Goal: Information Seeking & Learning: Learn about a topic

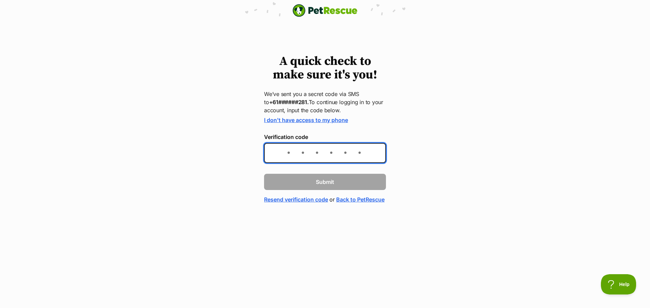
click at [293, 158] on input "Verification code" at bounding box center [325, 153] width 122 height 20
type input "472097"
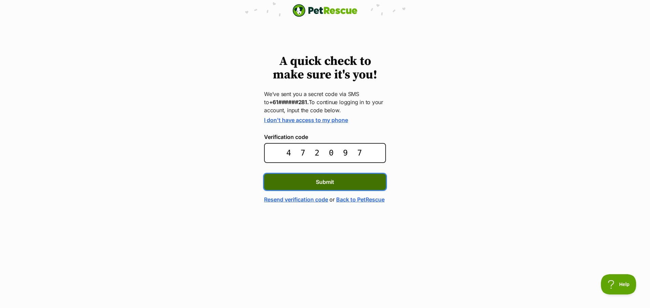
click at [331, 184] on span "Submit" at bounding box center [325, 182] width 18 height 8
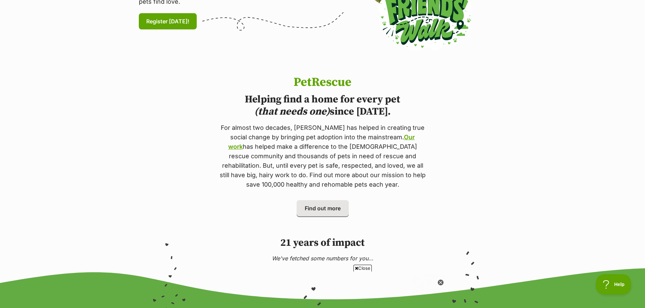
scroll to position [68, 0]
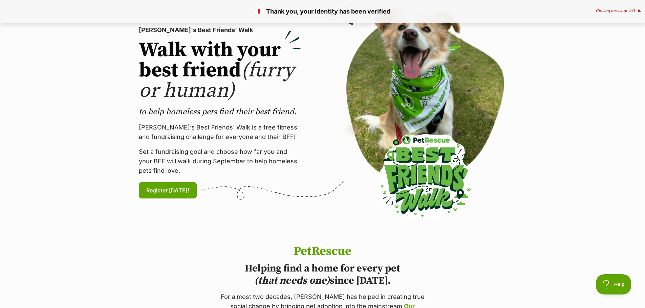
click at [639, 7] on div "Thank you, your identity has been verified Closing message in 3" at bounding box center [322, 11] width 645 height 23
click at [639, 13] on icon at bounding box center [639, 11] width 3 height 4
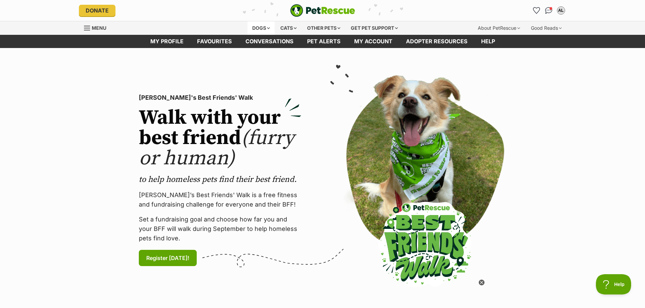
click at [256, 28] on div "Dogs" at bounding box center [260, 28] width 27 height 14
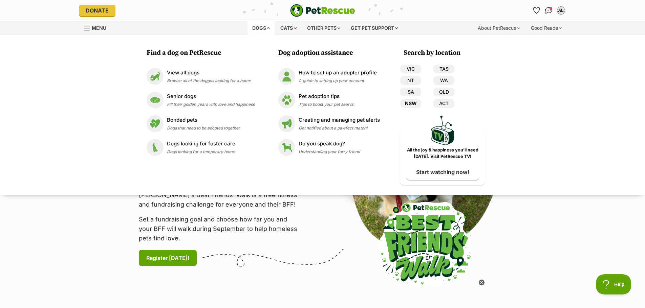
click at [413, 102] on link "NSW" at bounding box center [410, 103] width 21 height 9
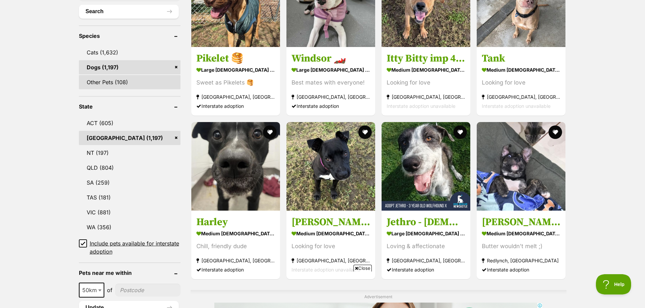
scroll to position [271, 0]
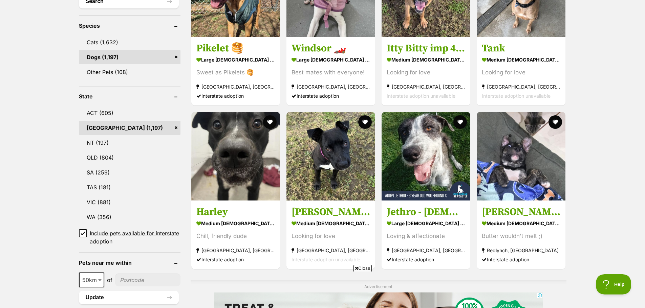
click at [81, 233] on icon at bounding box center [83, 233] width 5 height 5
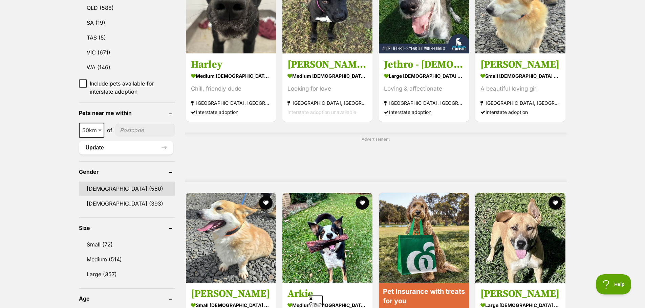
scroll to position [406, 0]
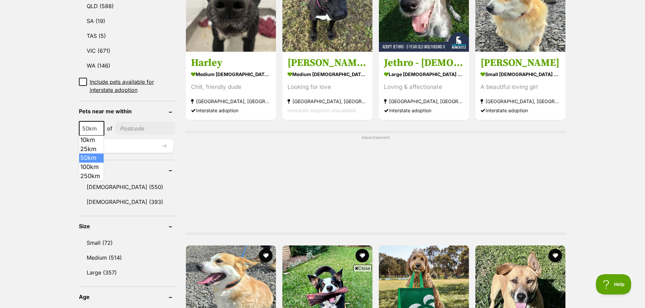
click at [97, 128] on span at bounding box center [100, 128] width 7 height 15
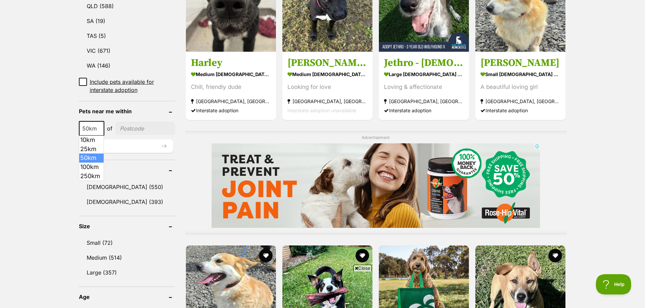
scroll to position [0, 0]
select select "100"
click at [137, 130] on input"] "postcode" at bounding box center [146, 128] width 58 height 13
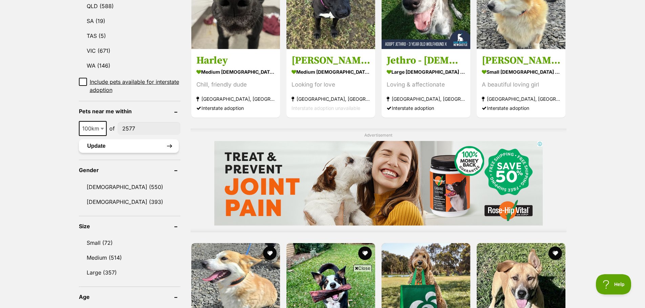
type input"] "2577"
click at [135, 147] on button "Update" at bounding box center [129, 146] width 100 height 14
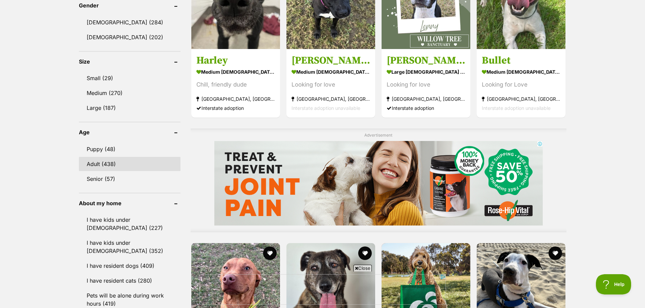
click at [106, 165] on link "Adult (438)" at bounding box center [130, 164] width 102 height 14
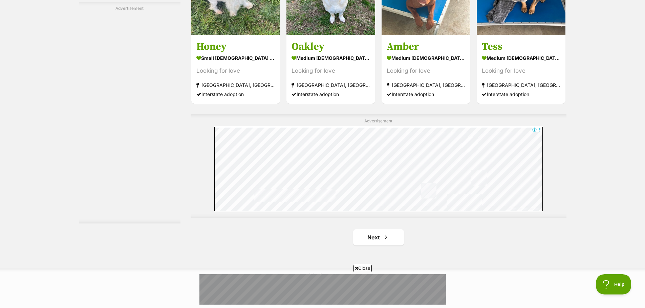
scroll to position [1117, 0]
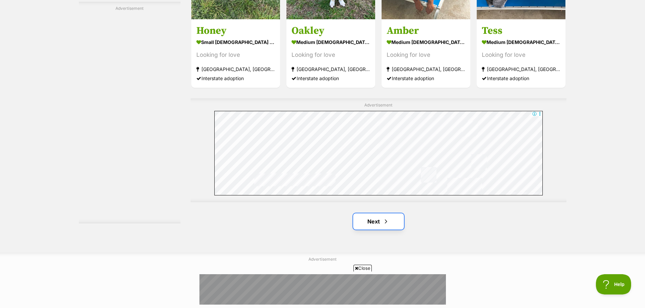
click at [370, 222] on link "Next" at bounding box center [378, 222] width 51 height 16
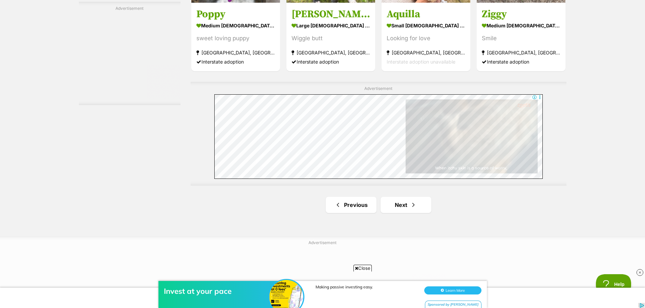
scroll to position [1151, 0]
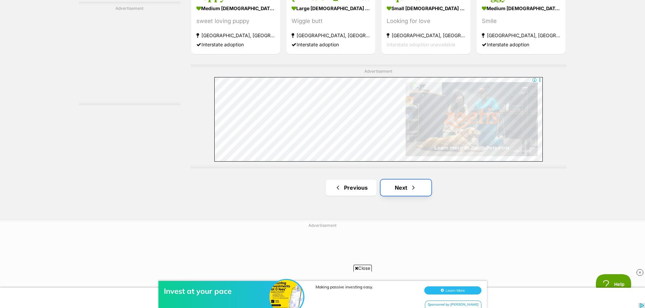
click at [392, 182] on link "Next" at bounding box center [406, 188] width 51 height 16
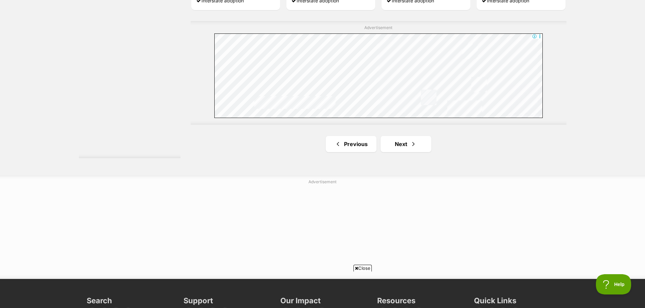
scroll to position [1253, 0]
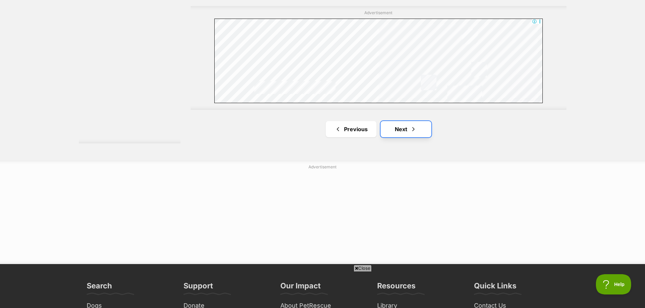
click at [401, 136] on link "Next" at bounding box center [406, 129] width 51 height 16
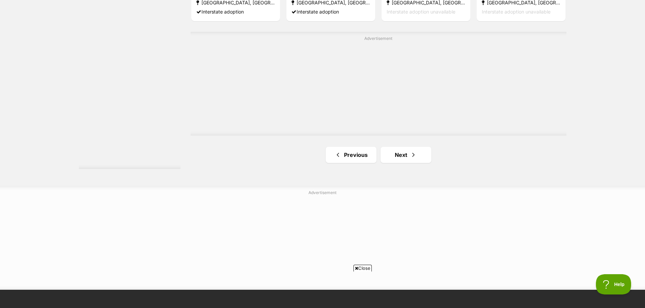
scroll to position [1185, 0]
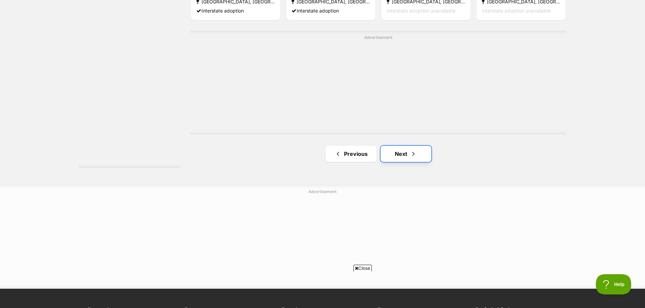
click at [396, 153] on link "Next" at bounding box center [406, 154] width 51 height 16
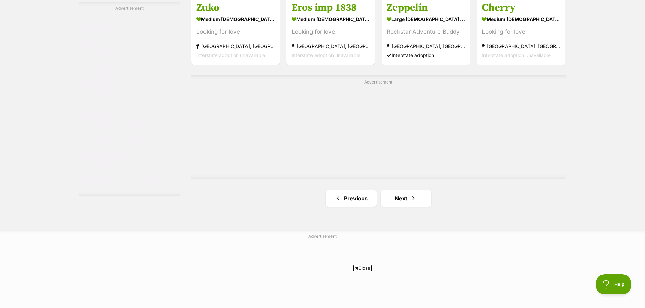
scroll to position [1151, 0]
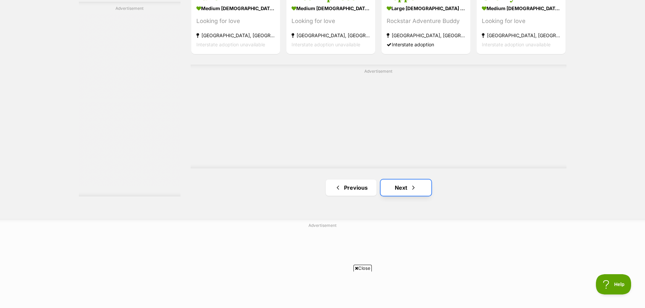
click at [397, 188] on link "Next" at bounding box center [406, 188] width 51 height 16
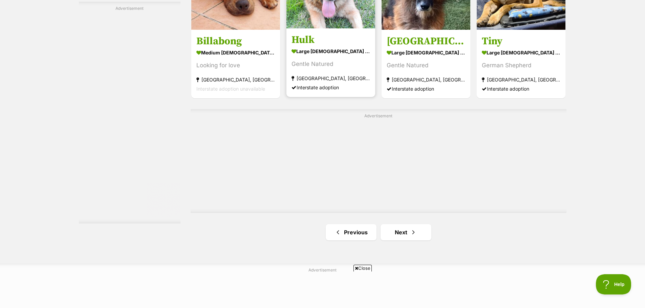
scroll to position [1151, 0]
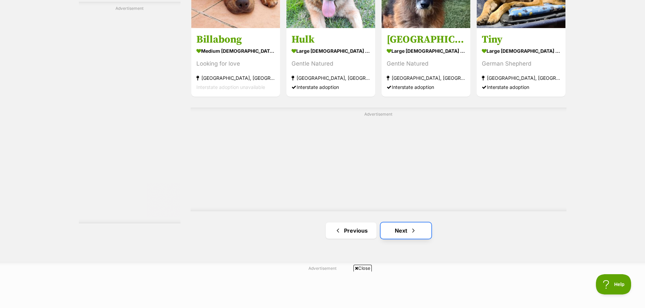
click at [405, 230] on link "Next" at bounding box center [406, 231] width 51 height 16
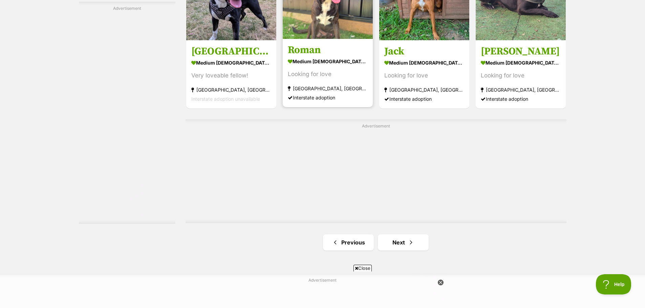
scroll to position [1117, 0]
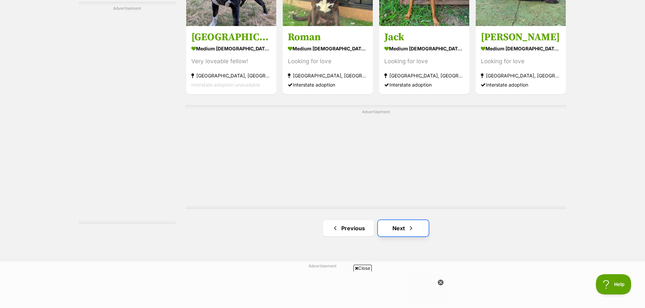
click at [403, 228] on link "Next" at bounding box center [403, 228] width 51 height 16
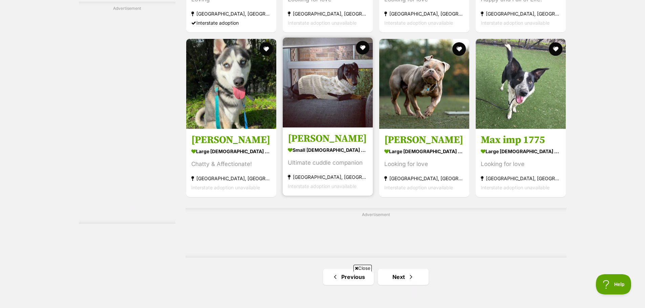
scroll to position [1016, 0]
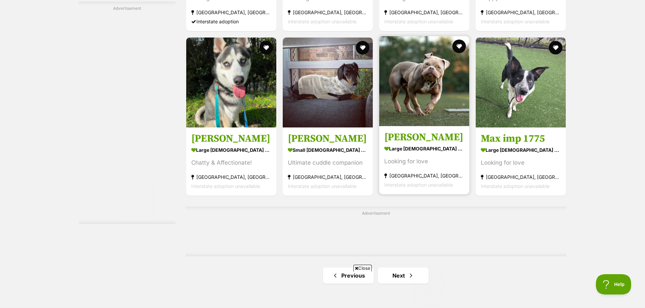
click at [412, 104] on img at bounding box center [424, 81] width 90 height 90
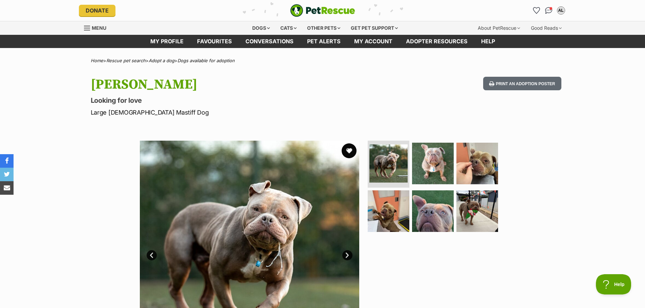
click at [352, 148] on button "favourite" at bounding box center [349, 151] width 15 height 15
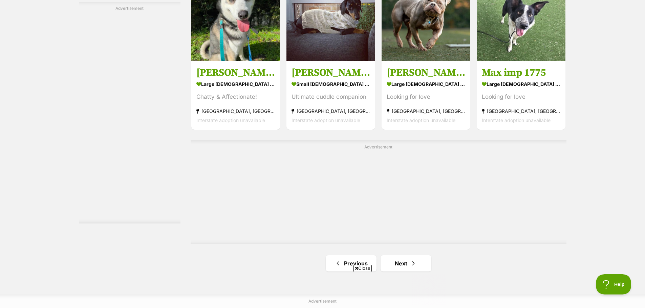
scroll to position [1078, 0]
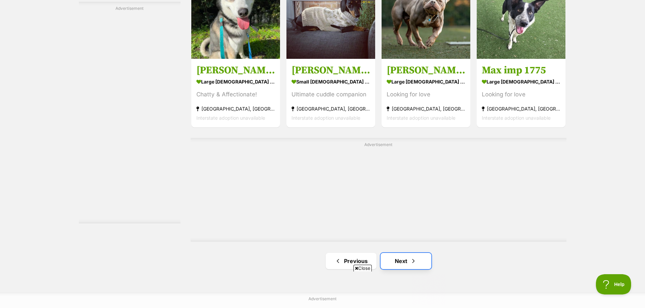
click at [407, 253] on link "Next" at bounding box center [406, 261] width 51 height 16
